Goal: Transaction & Acquisition: Purchase product/service

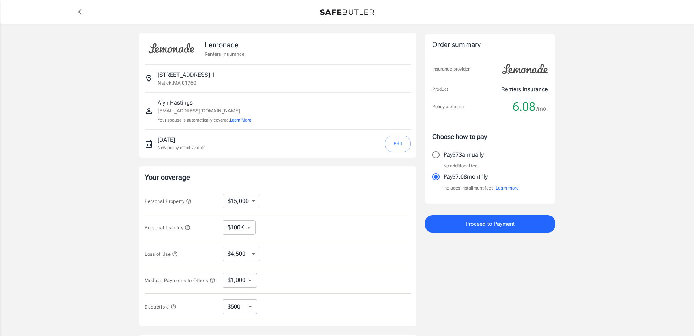
select select "15000"
select select "500"
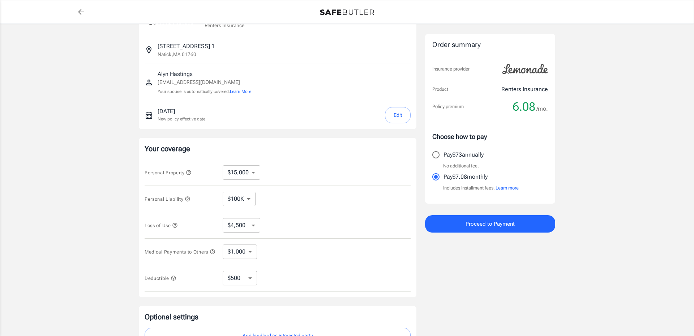
scroll to position [79, 0]
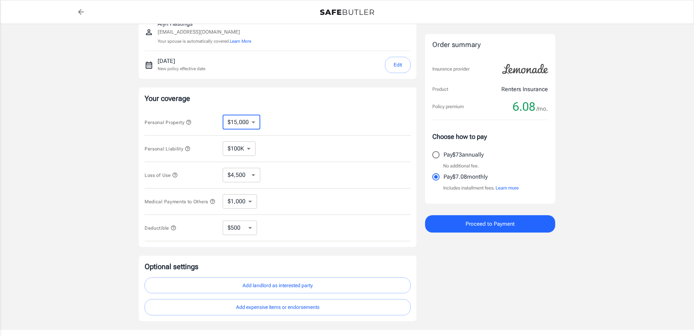
click at [256, 125] on select "$10,000 $15,000 $20,000 $25,000 $30,000 $40,000 $50,000 $100K $150K $200K $250K" at bounding box center [242, 122] width 38 height 14
select select "100000"
select select "30000"
click at [253, 179] on select "$30,000 $39,000 $51,000 $63,000 $78,000 $99,000 $123K $153K $189K $198K" at bounding box center [242, 175] width 38 height 14
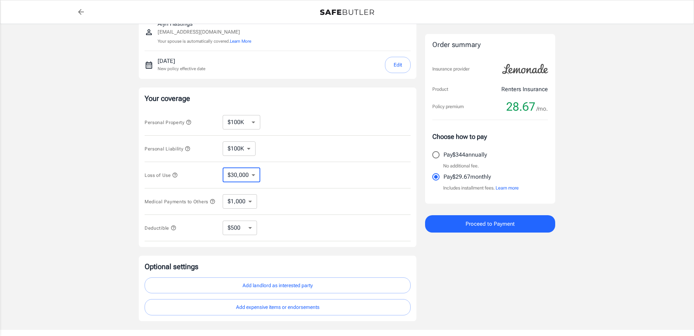
click at [177, 175] on icon "button" at bounding box center [175, 175] width 6 height 6
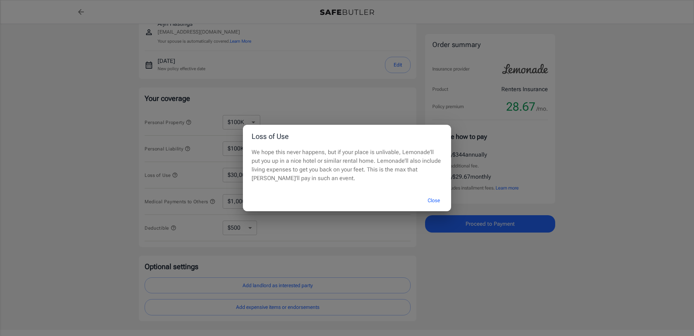
click at [177, 175] on div "Loss of Use We hope this never happens, but if your place is unlivable, Lemonad…" at bounding box center [347, 168] width 694 height 336
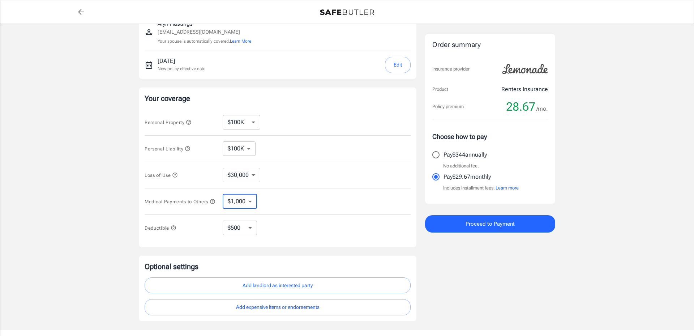
click at [251, 205] on select "$1,000 $2,000 $3,000 $4,000 $5,000" at bounding box center [240, 201] width 34 height 14
click at [249, 233] on select "$250 $500 $1,000 $2,500" at bounding box center [240, 227] width 34 height 14
select select "250"
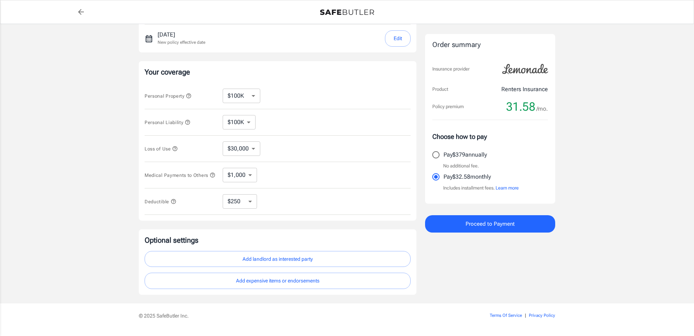
scroll to position [124, 0]
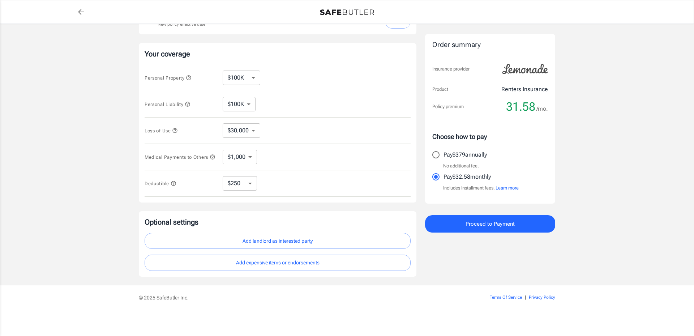
click at [190, 76] on icon "button" at bounding box center [189, 78] width 6 height 6
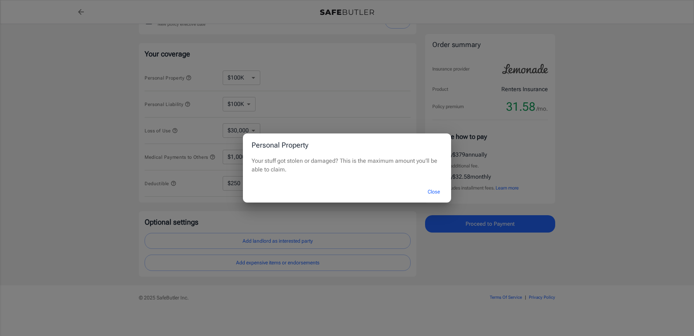
click at [189, 76] on div "Personal Property Your stuff got stolen or damaged? This is the maximum amount …" at bounding box center [347, 168] width 694 height 336
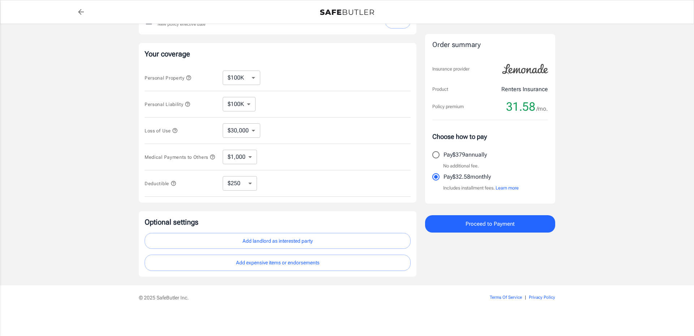
click at [190, 104] on icon "button" at bounding box center [188, 104] width 6 height 6
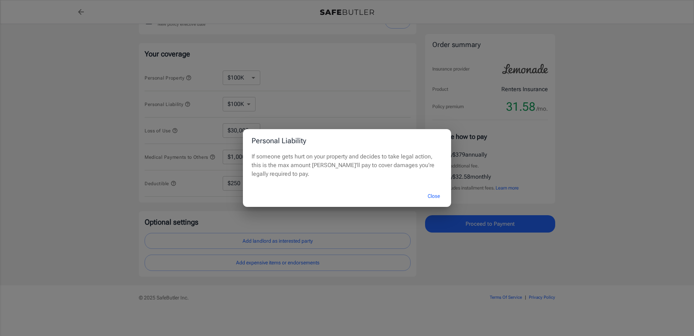
click at [190, 104] on div "Personal Liability If someone gets hurt on your property and decides to take le…" at bounding box center [347, 168] width 694 height 336
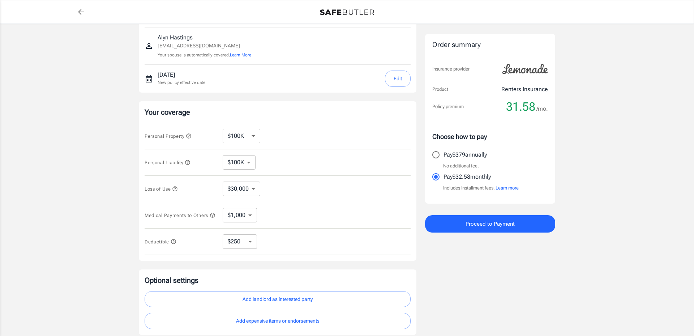
scroll to position [65, 0]
click at [255, 135] on select "$10,000 $15,000 $20,000 $25,000 $30,000 $40,000 $50,000 $100K $150K $200K $250K" at bounding box center [242, 136] width 38 height 14
select select "50000"
select select "15000"
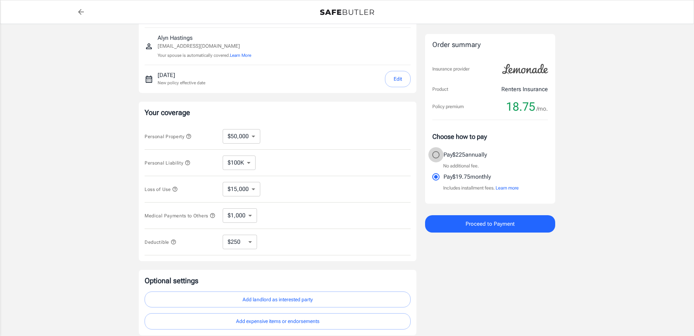
click at [437, 154] on input "Pay $225 annually" at bounding box center [435, 154] width 15 height 15
radio input "true"
click at [249, 162] on select "$100K $200K $300K $400K $500K $1M" at bounding box center [239, 162] width 33 height 14
click at [254, 189] on select "$15,000 $21,000 $30,000 $42,000 $57,000 $78,000 $105K $141K $189K $198K" at bounding box center [242, 189] width 38 height 14
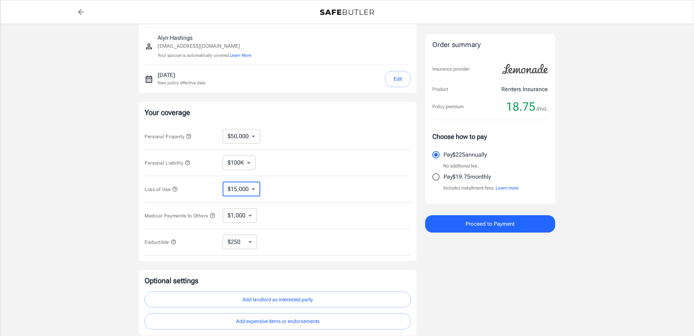
select select "30000"
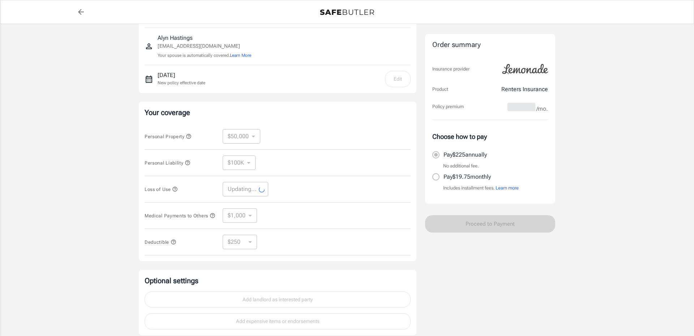
select select "30000"
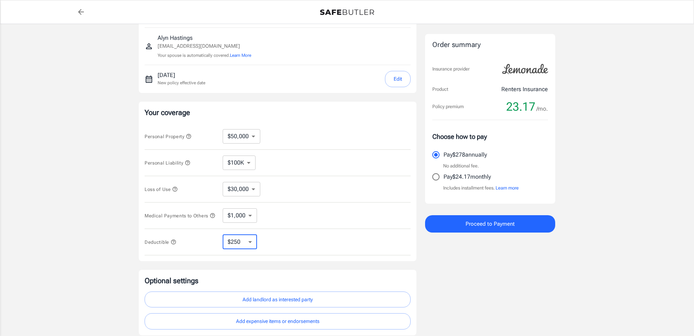
click at [251, 244] on select "$250 $500 $1,000 $2,500" at bounding box center [240, 242] width 34 height 14
select select "500"
click at [251, 245] on select "$250 $500 $1,000 $2,500" at bounding box center [240, 242] width 34 height 14
select select "250"
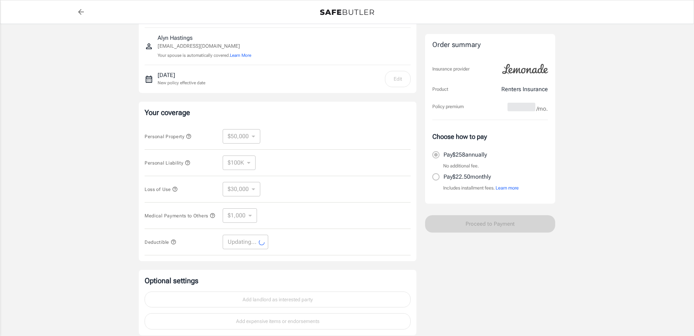
select select "250"
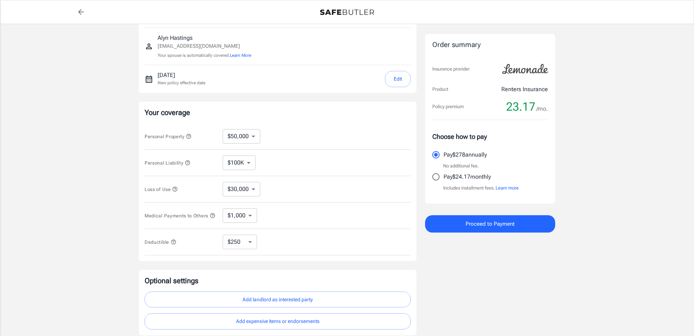
click at [254, 189] on select "$15,000 $21,000 $30,000 $42,000 $57,000 $78,000 $105K $141K $189K $198K" at bounding box center [242, 189] width 38 height 14
select select "42000"
click at [252, 190] on select "$15,000 $21,000 $30,000 $42,000 $57,000 $78,000 $105K $141K $189K $198K" at bounding box center [242, 189] width 38 height 14
select select "30000"
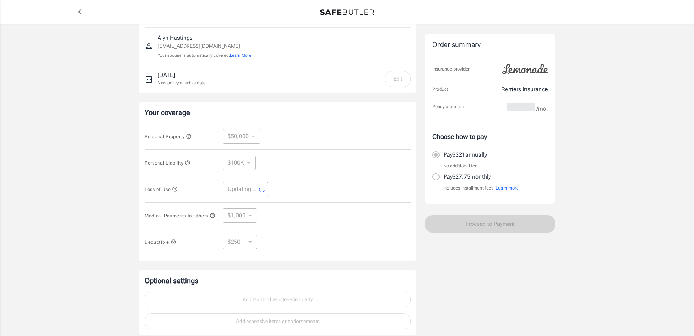
select select "30000"
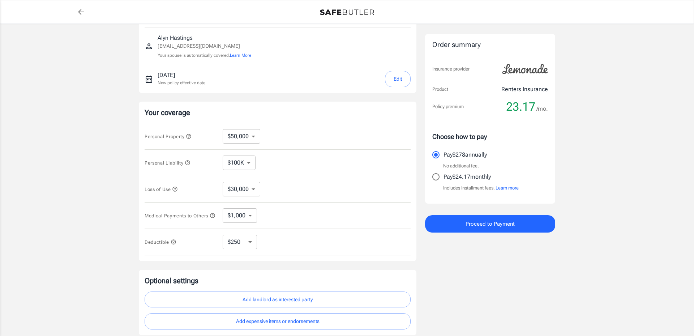
click at [246, 137] on select "$10,000 $15,000 $20,000 $25,000 $30,000 $40,000 $50,000 $100K $150K $200K $250K" at bounding box center [242, 136] width 38 height 14
select select "100000"
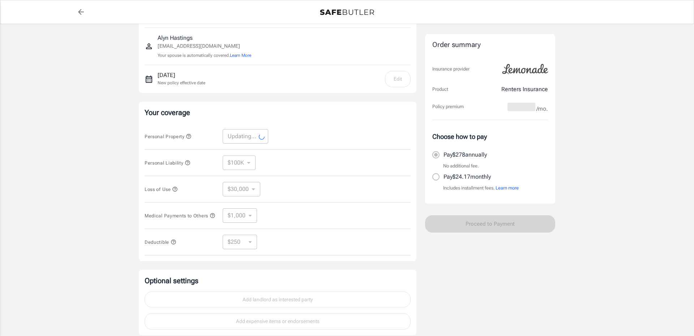
select select "100000"
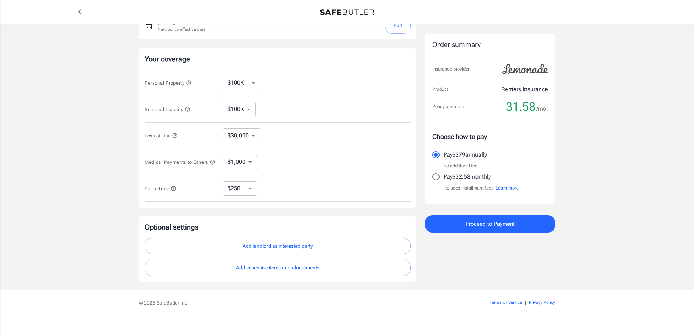
scroll to position [125, 0]
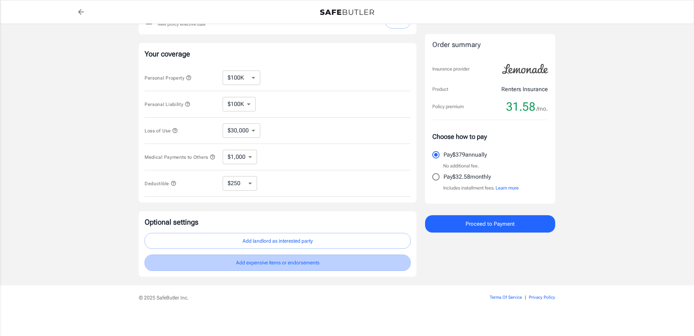
click at [253, 264] on button "Add expensive items or endorsements" at bounding box center [278, 262] width 266 height 16
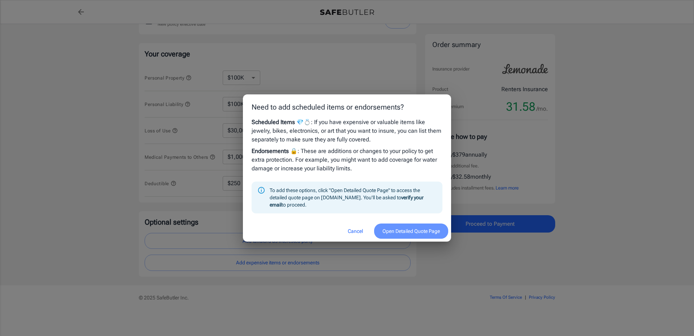
click at [414, 231] on button "Open Detailed Quote Page" at bounding box center [411, 231] width 74 height 16
click at [347, 232] on button "Cancel" at bounding box center [355, 231] width 32 height 16
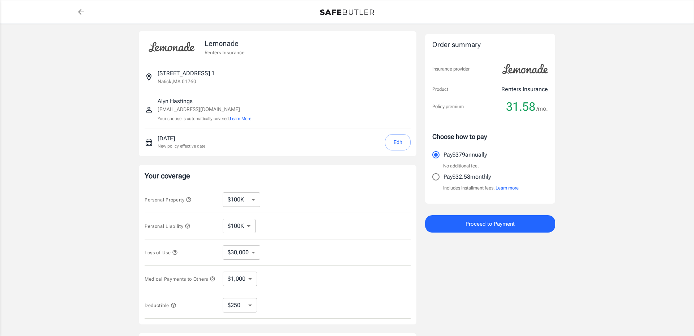
scroll to position [0, 0]
